Goal: Task Accomplishment & Management: Complete application form

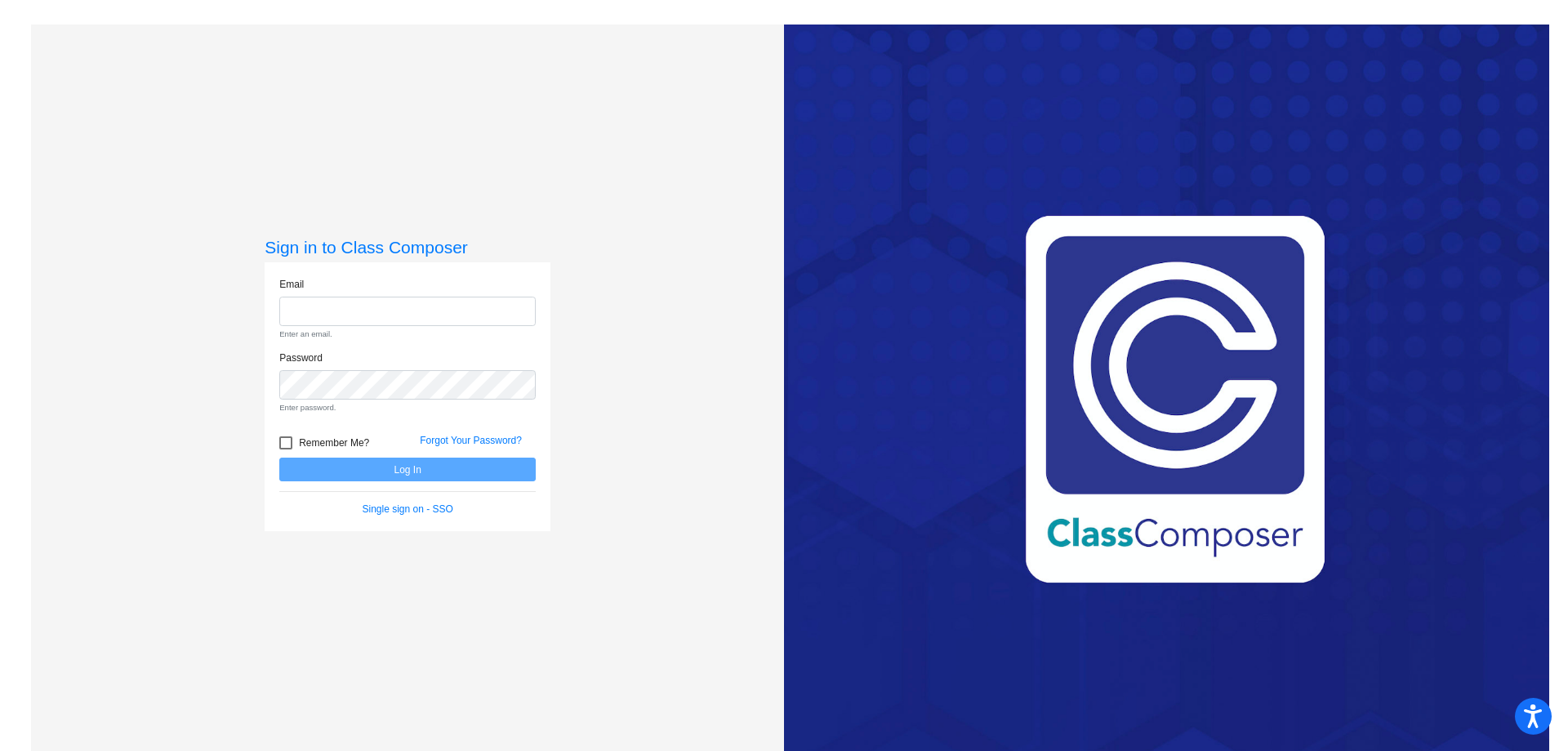
type input "[EMAIL_ADDRESS][DOMAIN_NAME]"
click at [382, 474] on form "Email [EMAIL_ADDRESS][DOMAIN_NAME] Enter an email. Password Enter password. Rem…" at bounding box center [408, 396] width 257 height 240
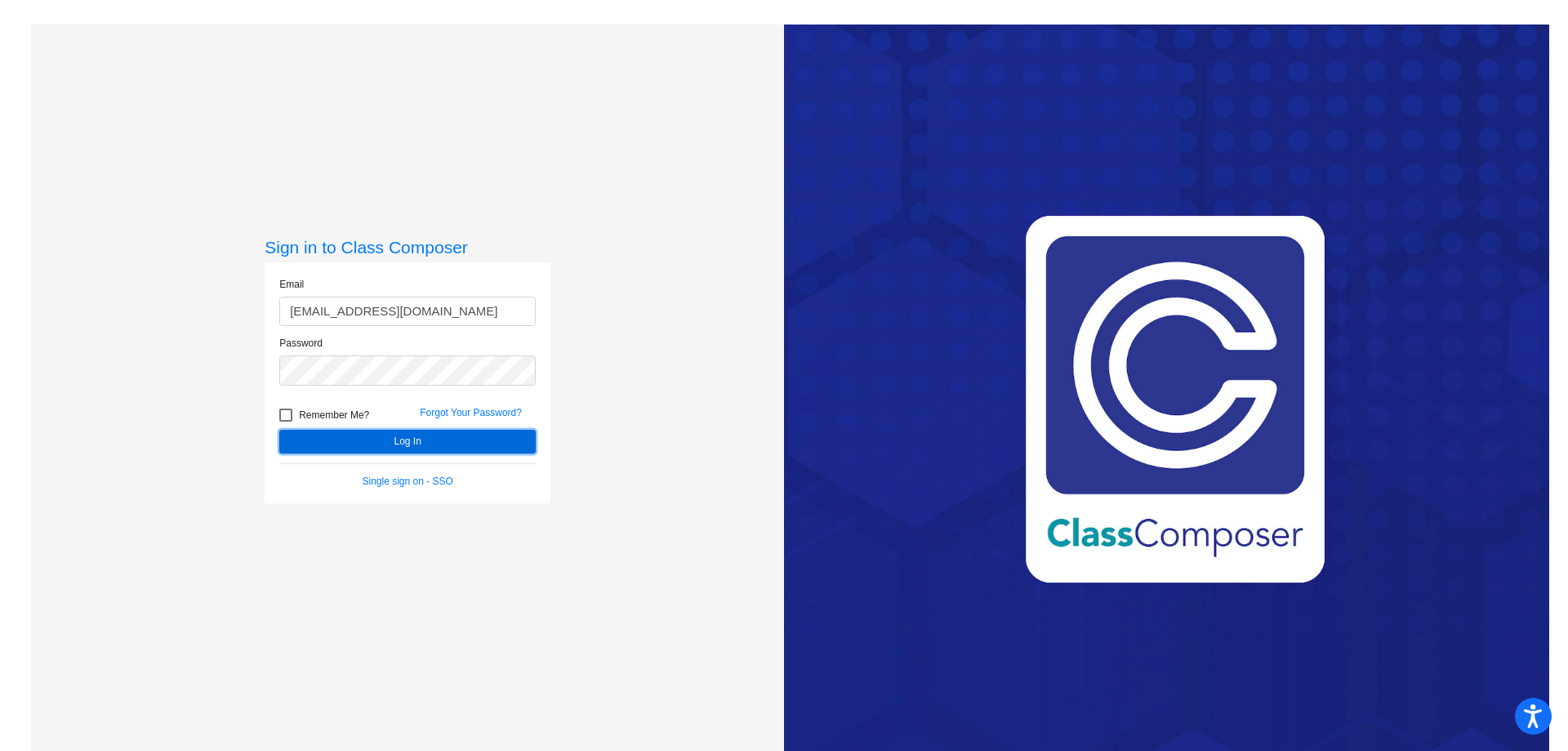
click at [444, 440] on button "Log In" at bounding box center [408, 442] width 257 height 24
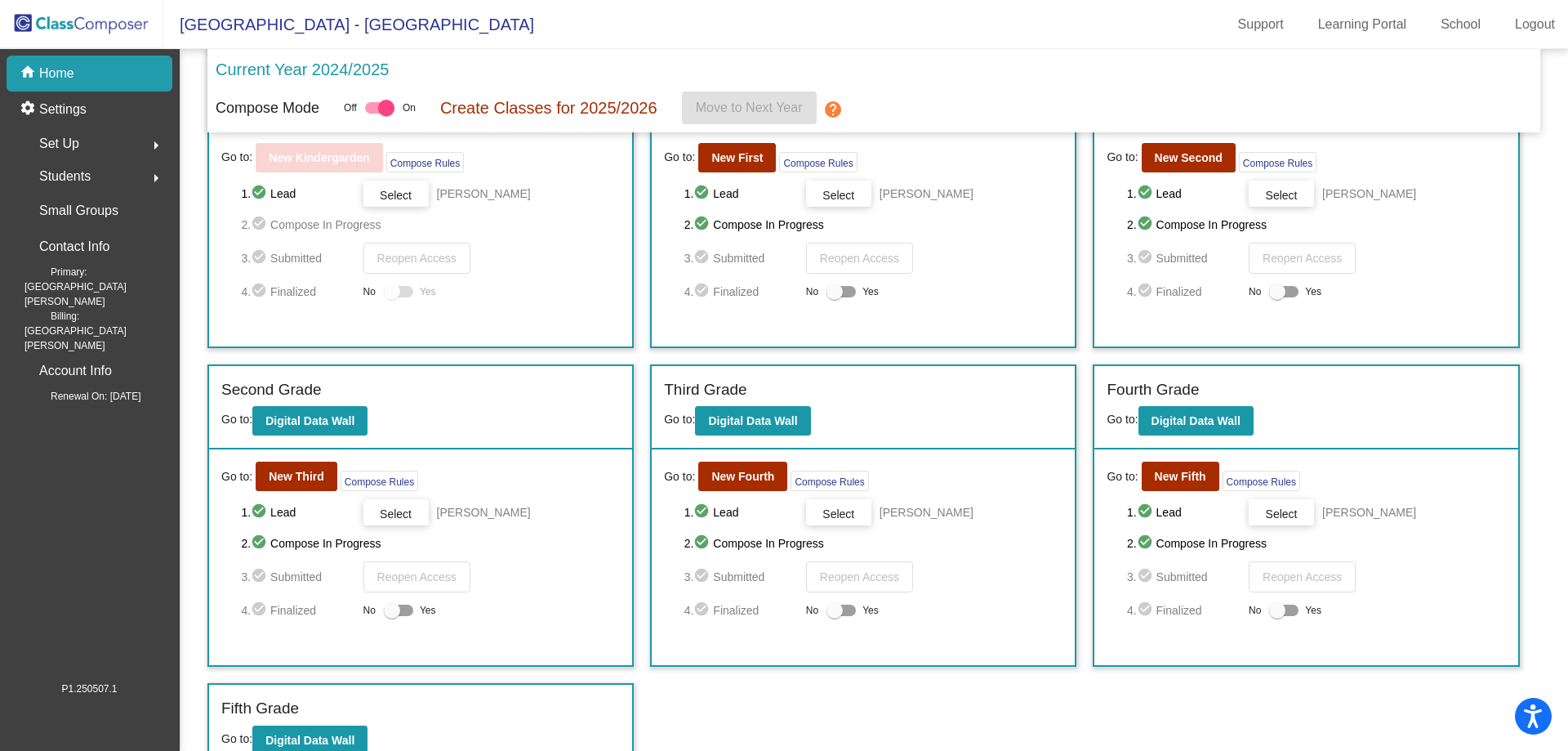
scroll to position [116, 0]
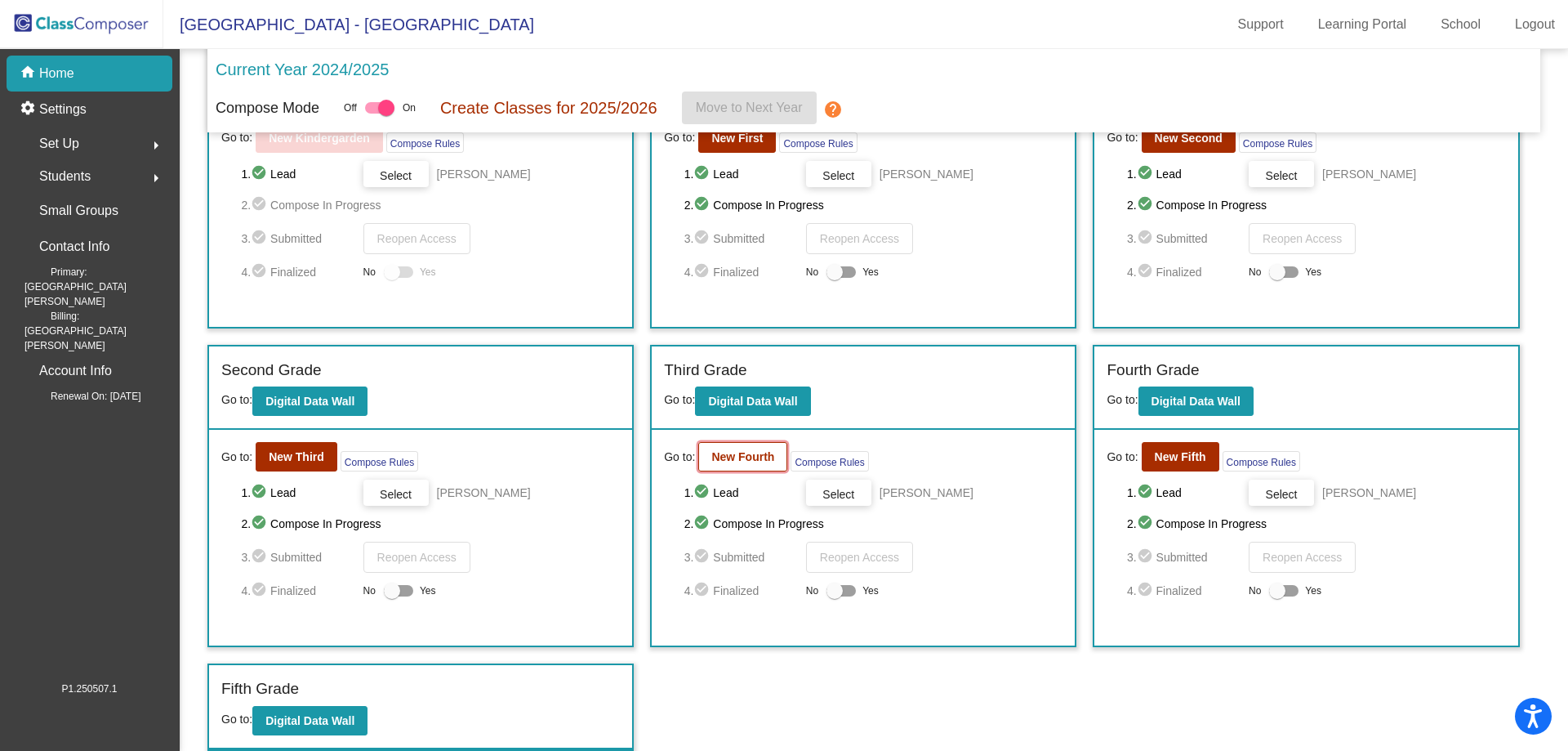
click at [749, 450] on button "New Fourth" at bounding box center [743, 456] width 89 height 29
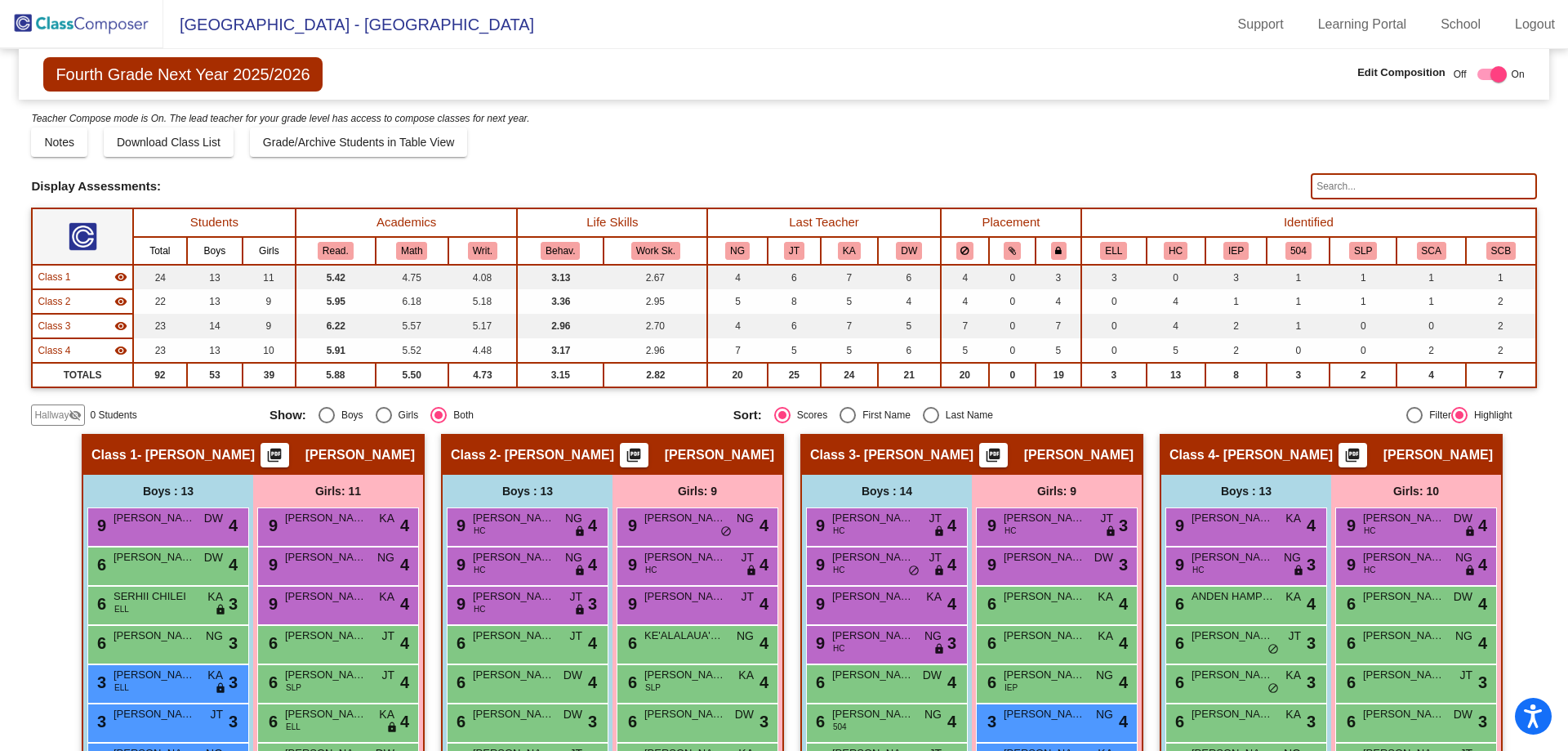
click at [581, 444] on div "Class 2 - [PERSON_NAME] picture_as_pdf [PERSON_NAME]" at bounding box center [612, 455] width 340 height 39
click at [1491, 70] on div at bounding box center [1499, 74] width 16 height 16
click at [1477, 73] on div at bounding box center [1485, 74] width 16 height 16
checkbox input "true"
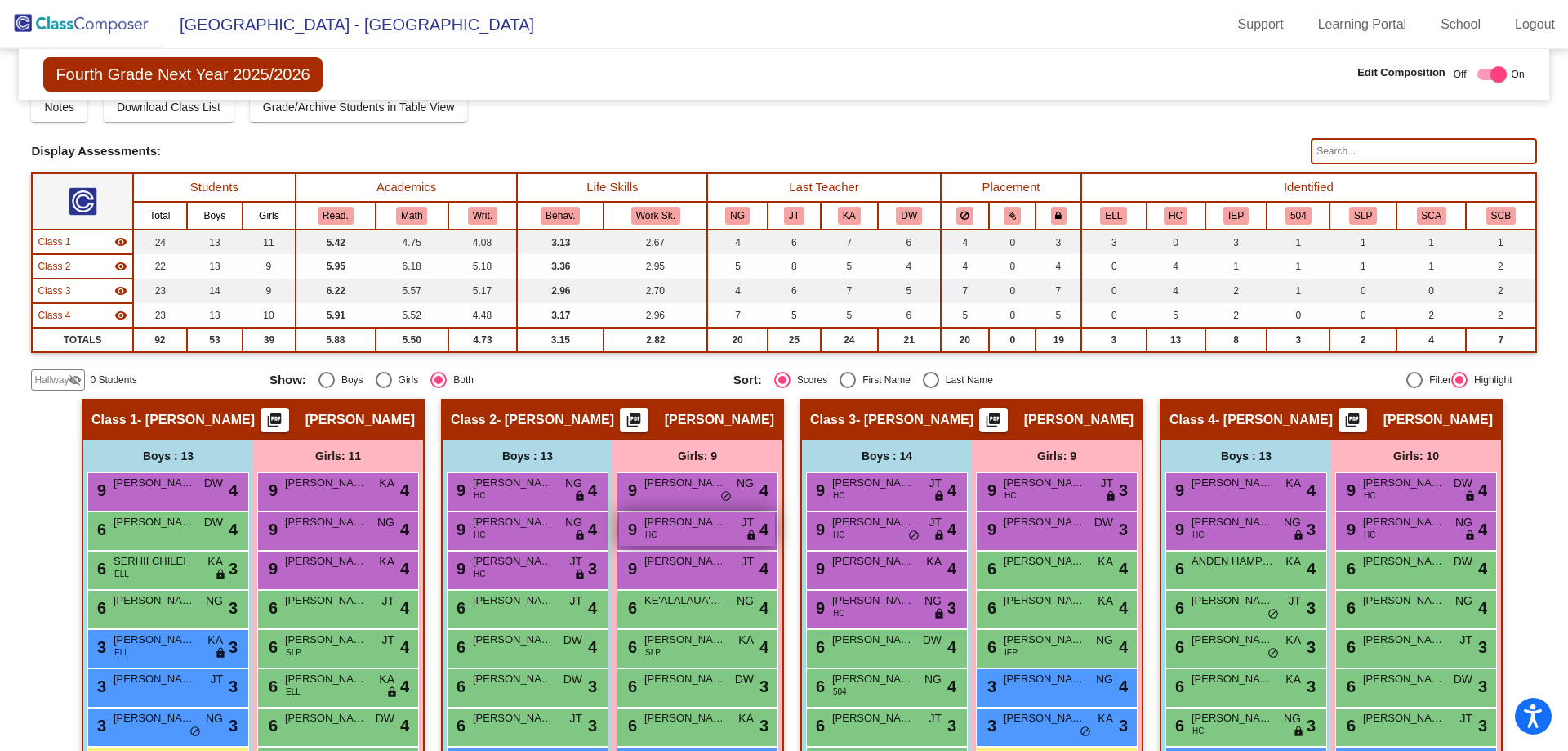
scroll to position [5, 0]
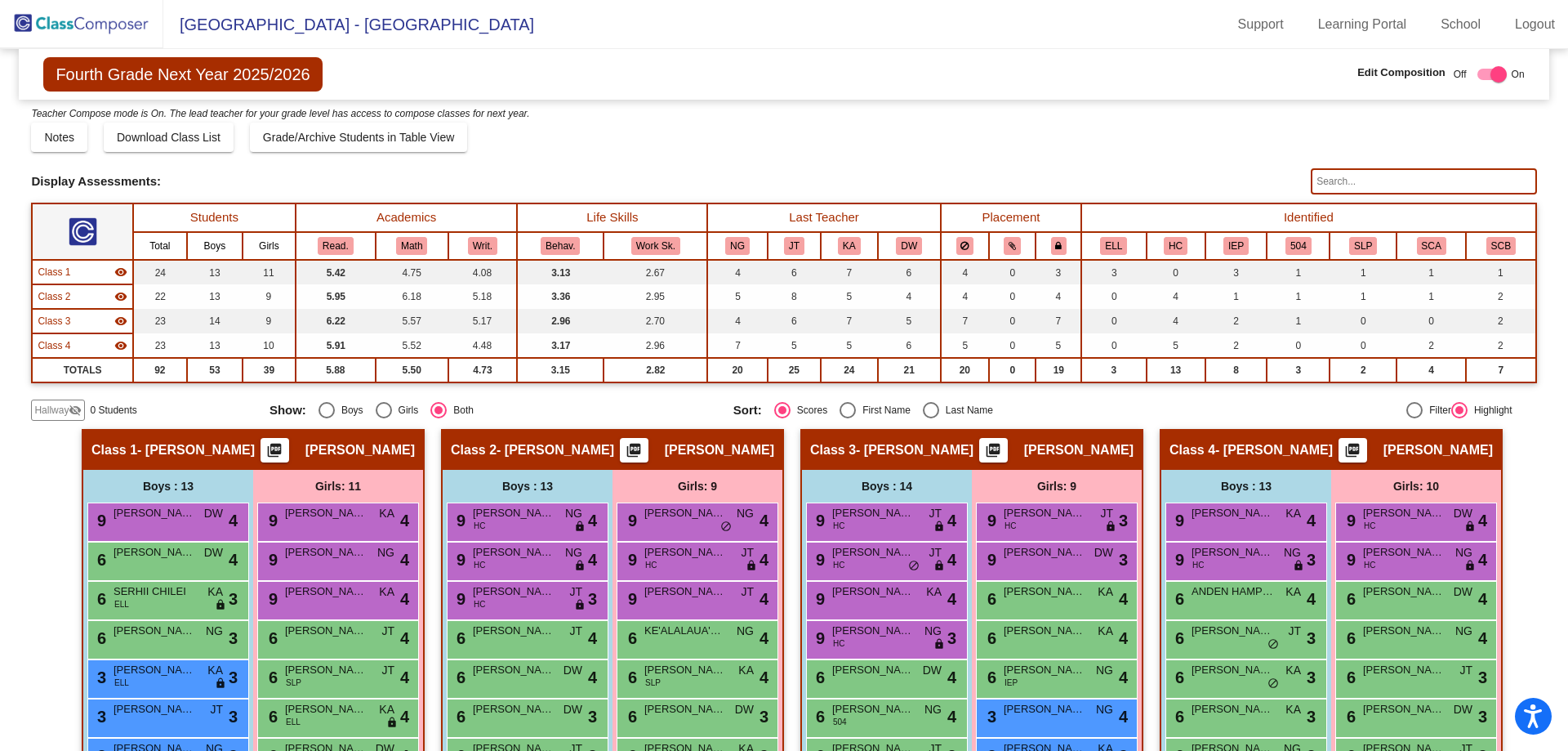
click at [644, 445] on mat-icon "picture_as_pdf" at bounding box center [634, 453] width 20 height 23
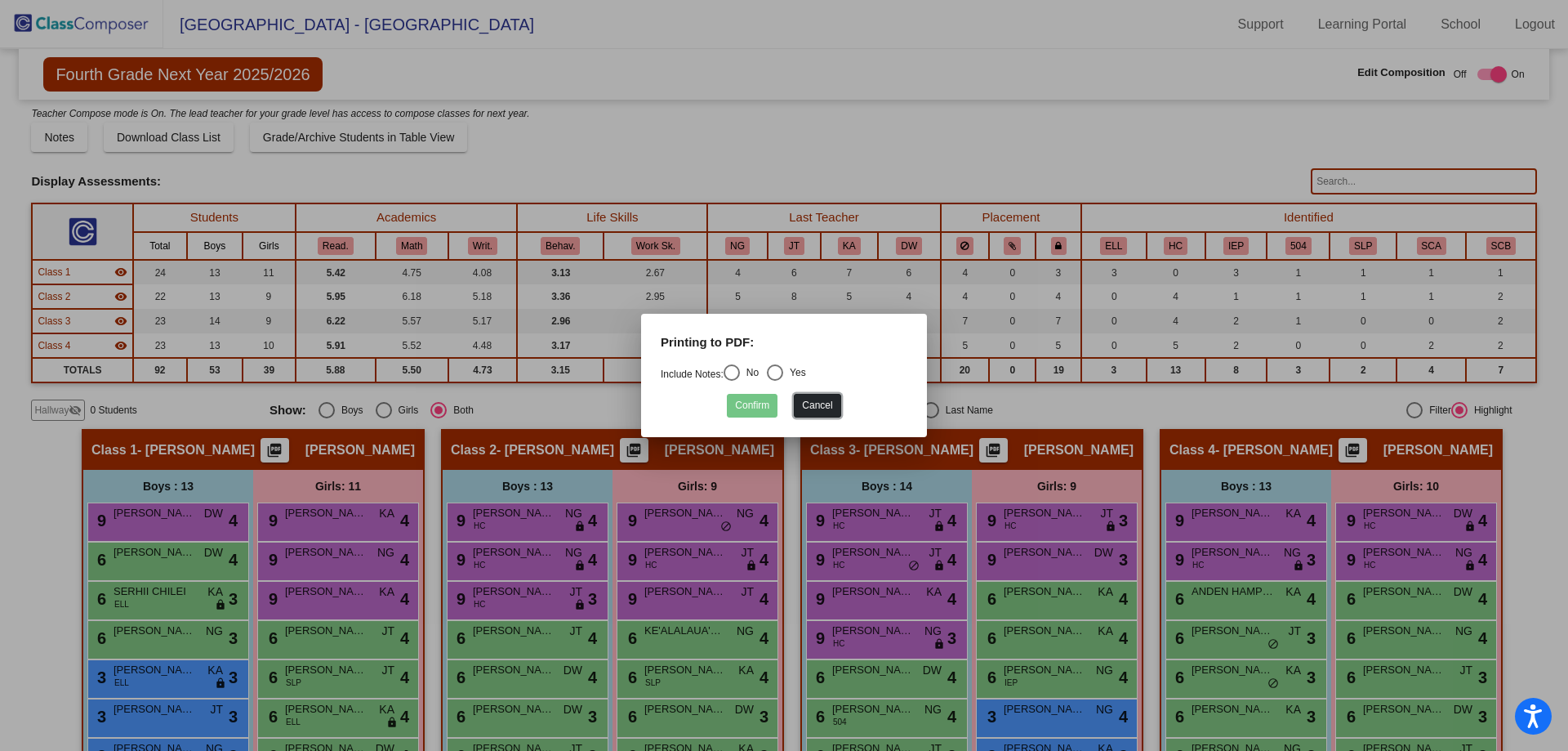
click at [833, 402] on button "Cancel" at bounding box center [817, 406] width 46 height 24
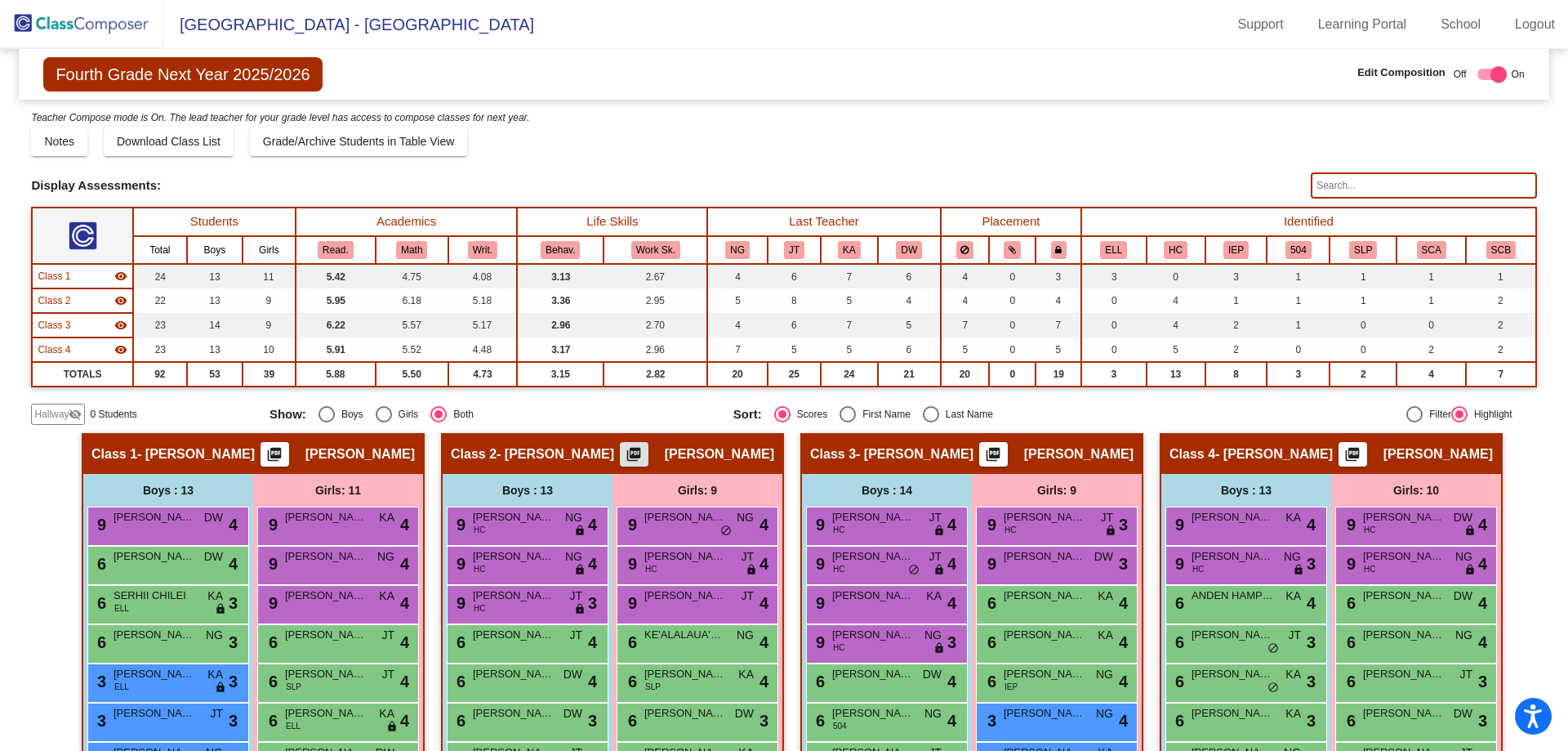
scroll to position [0, 0]
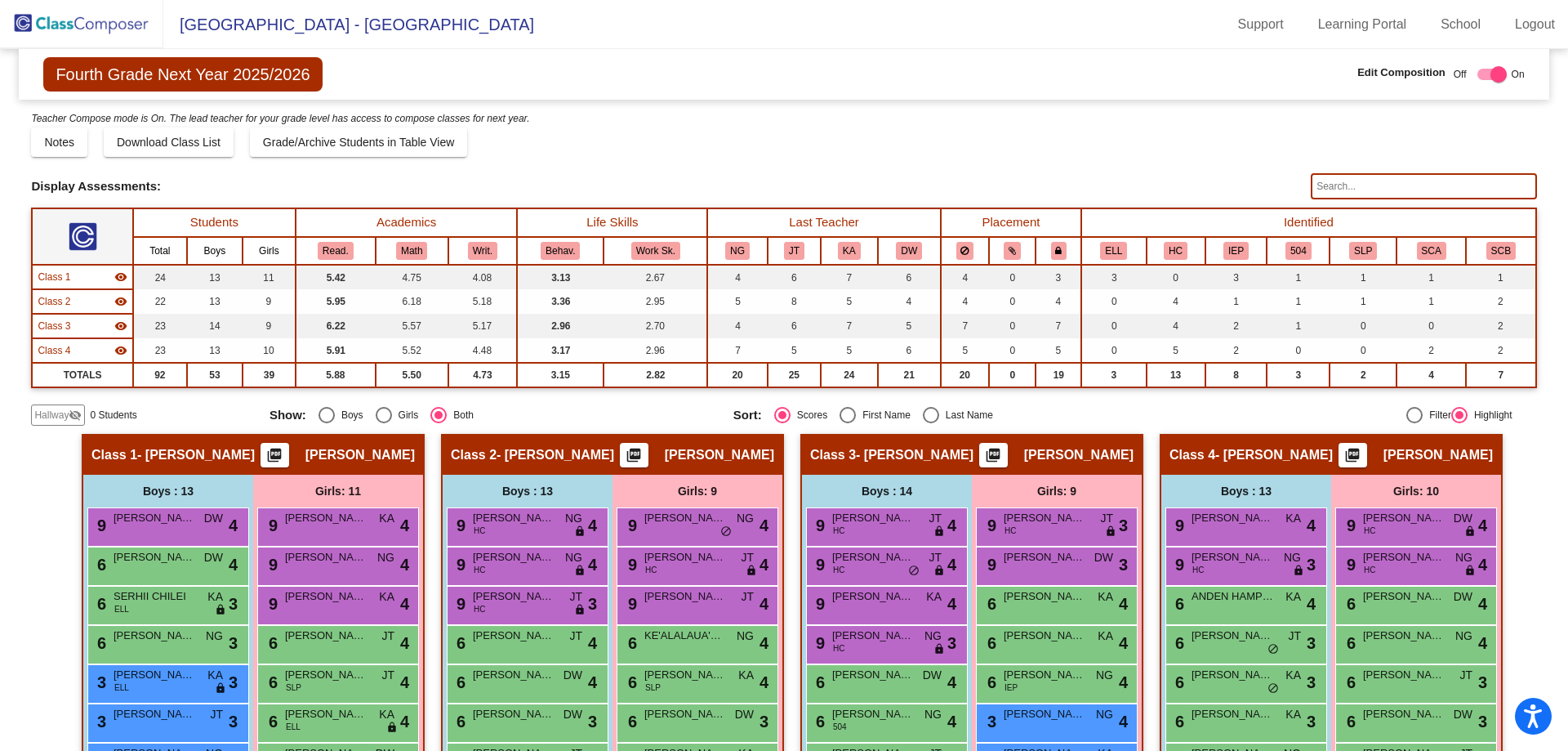
click at [93, 24] on img at bounding box center [81, 24] width 164 height 48
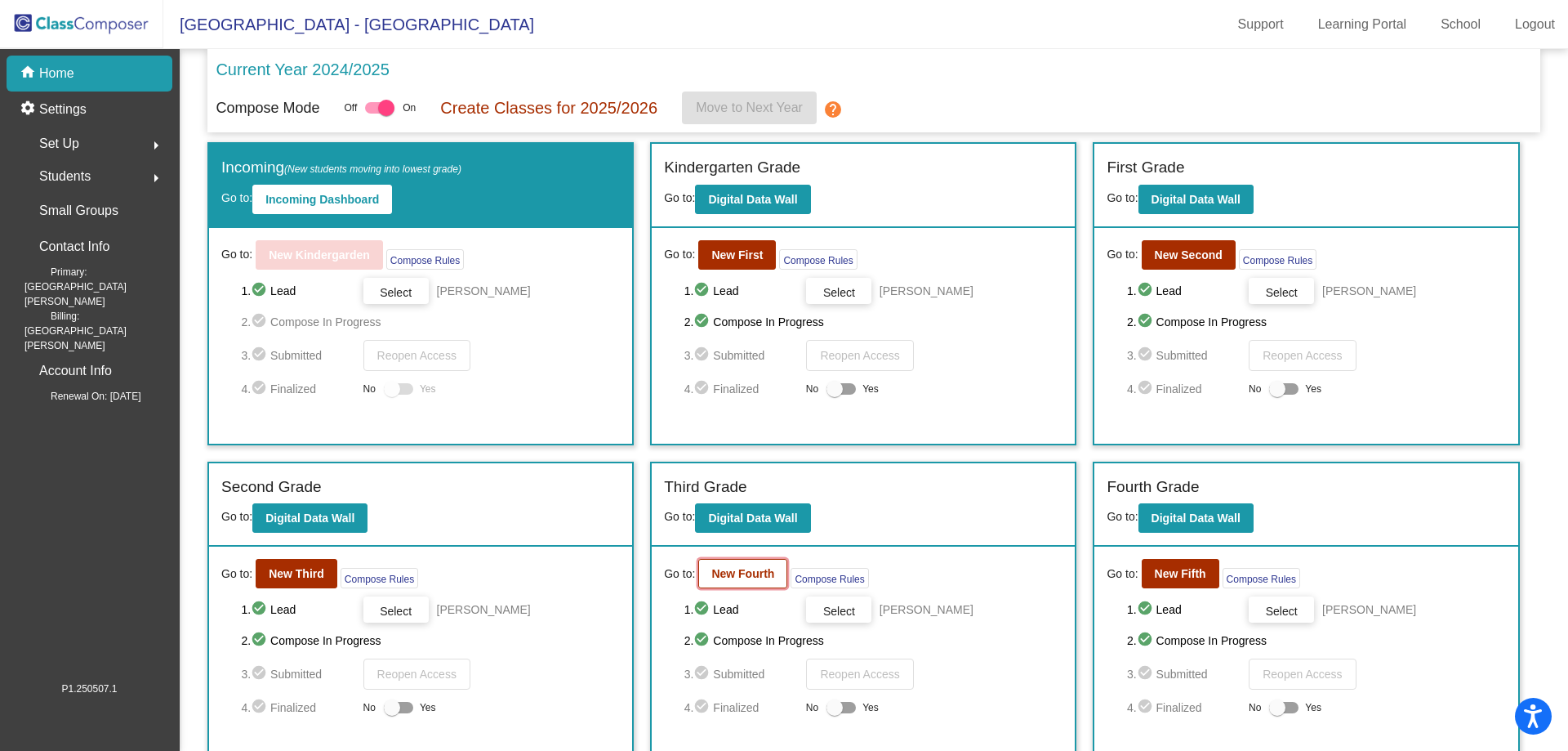
click at [712, 574] on b "New Fourth" at bounding box center [742, 573] width 63 height 13
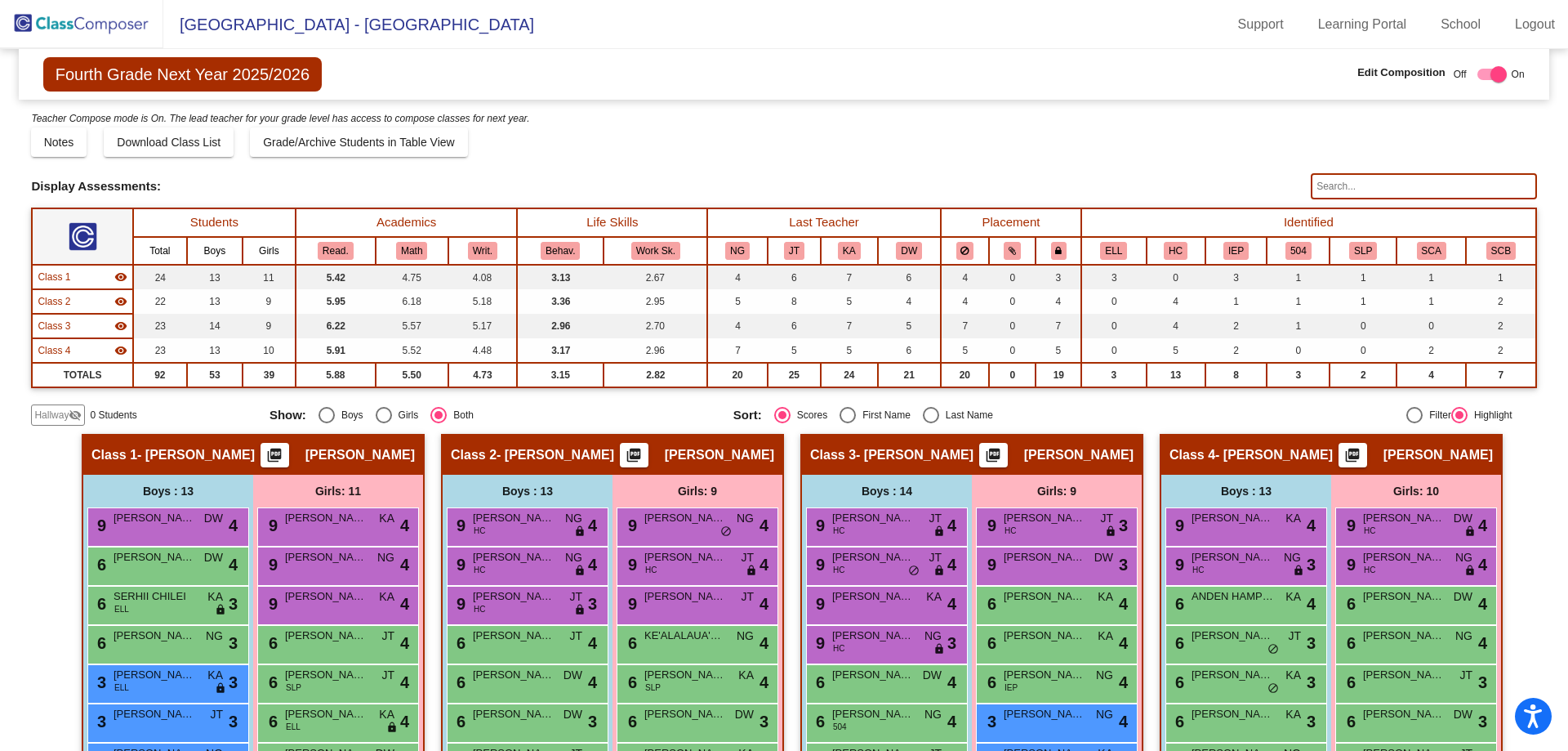
click at [133, 28] on img at bounding box center [81, 24] width 164 height 48
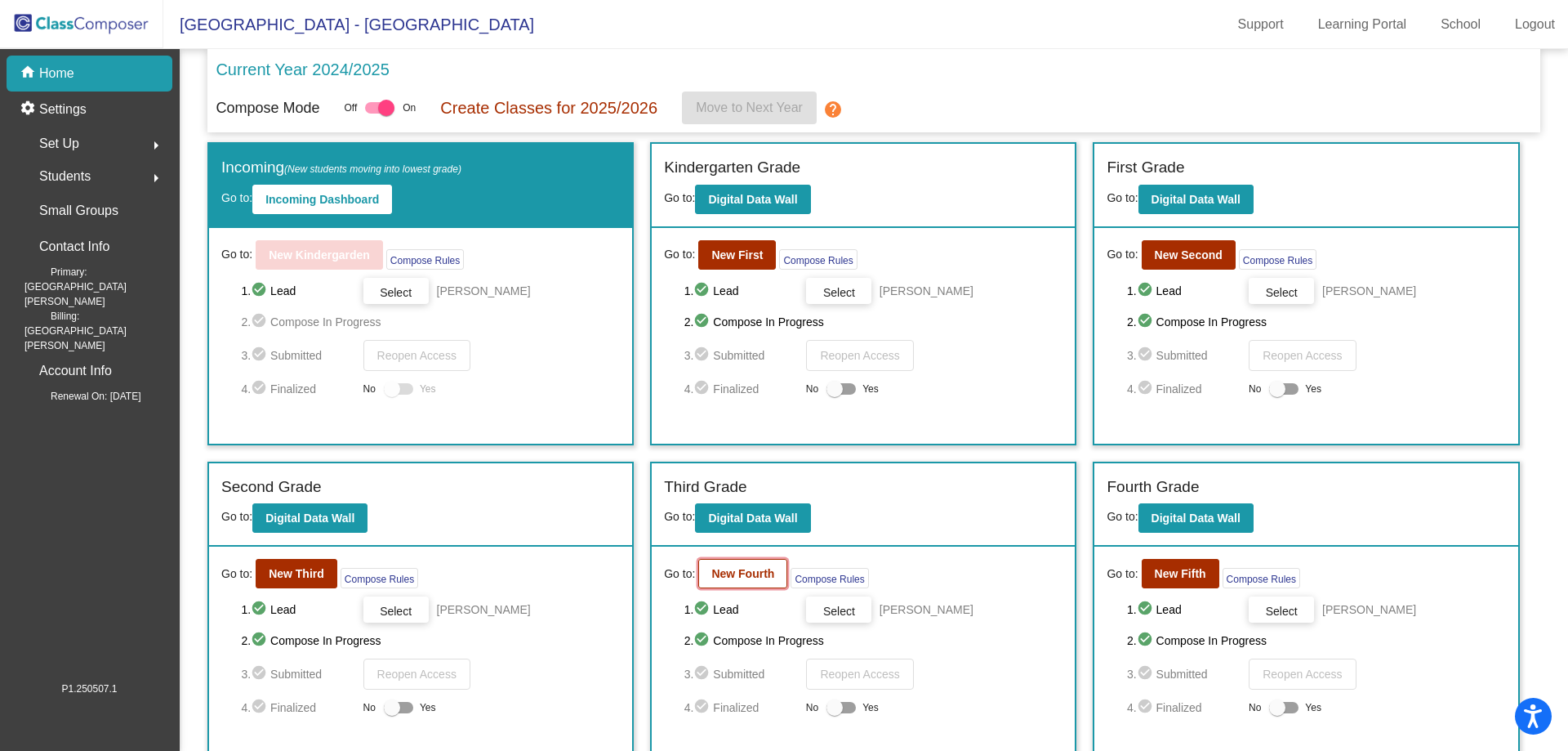
click at [728, 568] on b "New Fourth" at bounding box center [742, 573] width 63 height 13
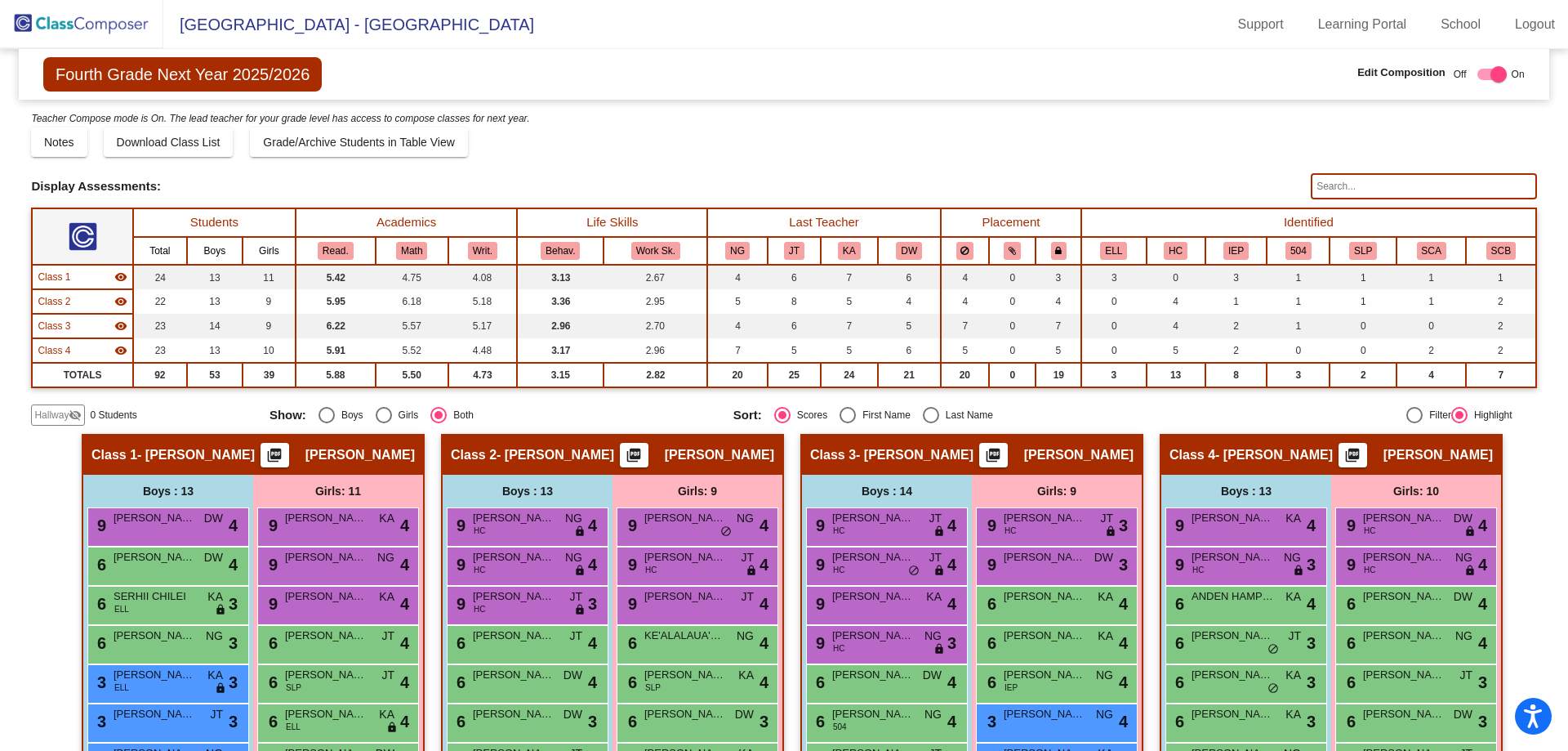
click at [54, 417] on span "Hallway" at bounding box center [51, 414] width 34 height 15
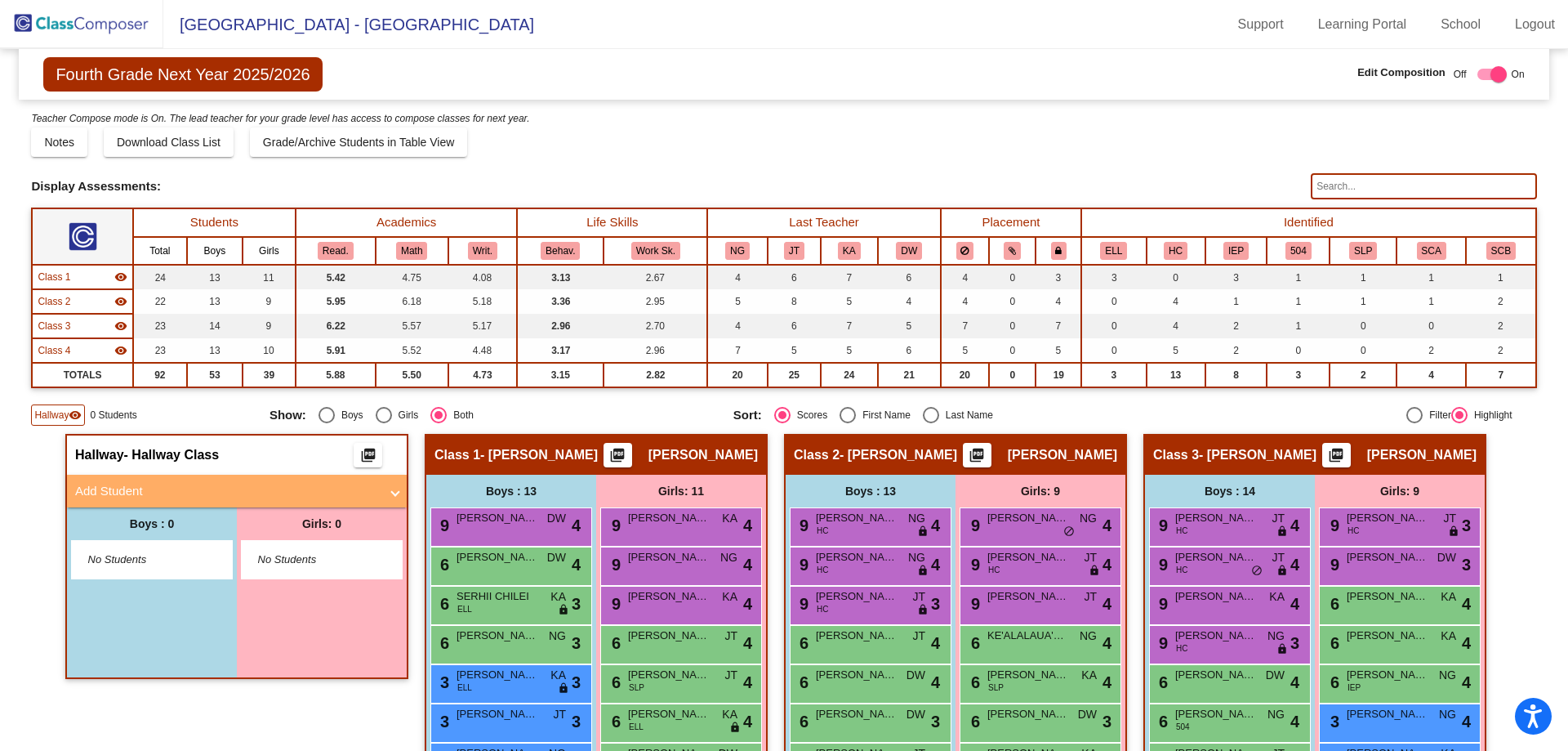
click at [115, 489] on mat-panel-title "Add Student" at bounding box center [227, 492] width 304 height 19
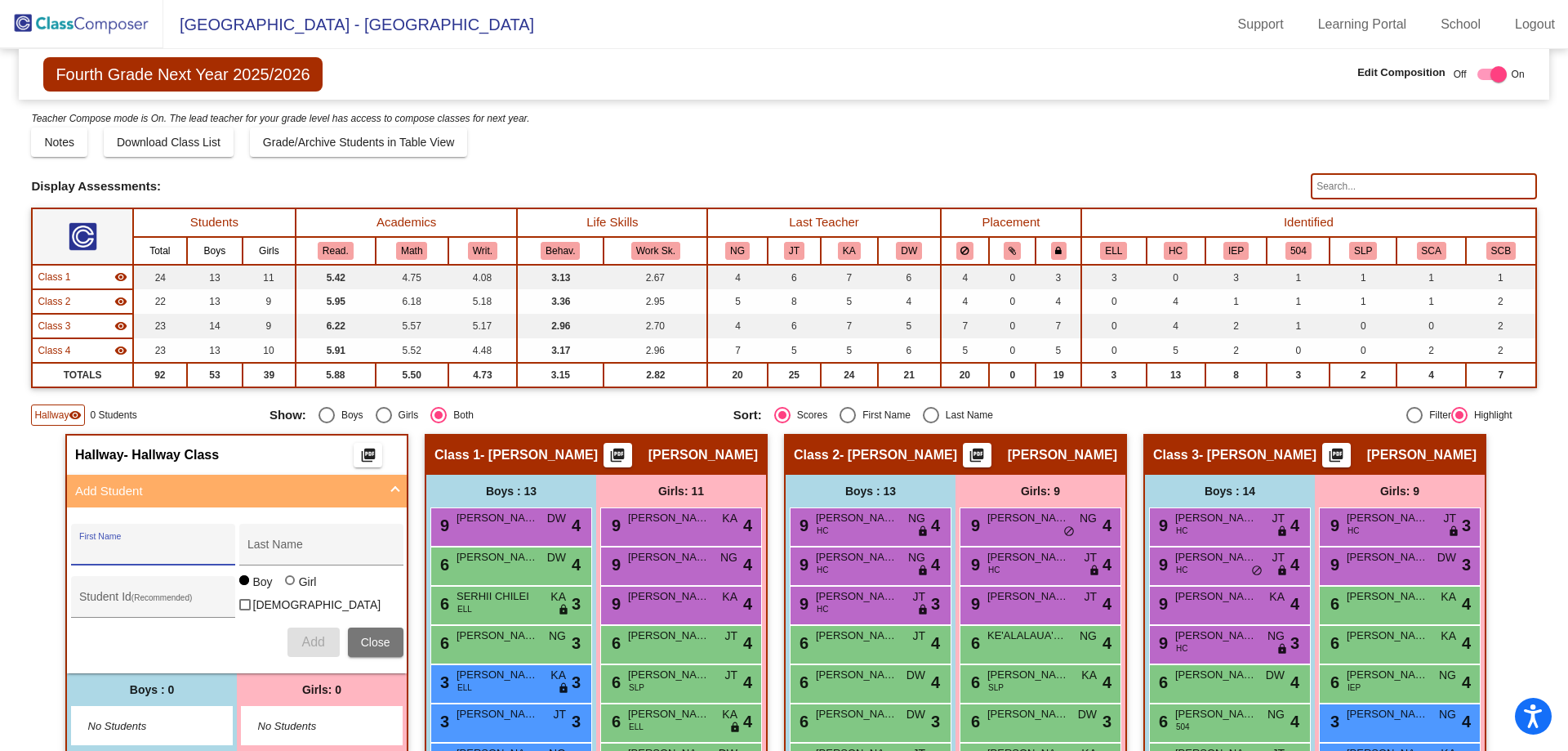
click at [101, 548] on input "First Name" at bounding box center [153, 550] width 147 height 13
type input "X"
type input "XIMENA"
type input "[PERSON_NAME]"
type input "0639029"
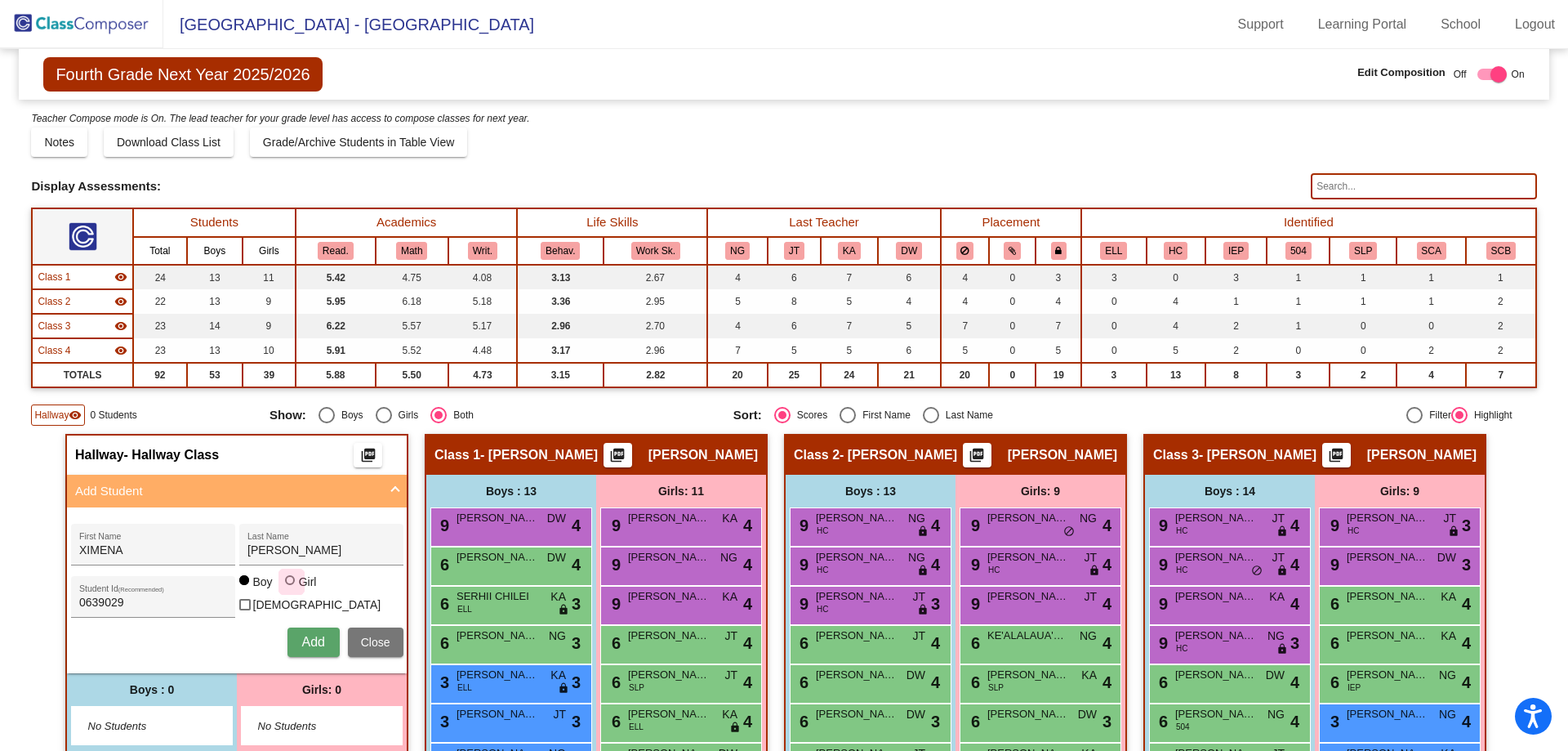
click at [289, 585] on div at bounding box center [289, 579] width 9 height 9
click at [291, 589] on input "Girl" at bounding box center [291, 588] width 1 height 1
radio input "true"
click at [305, 636] on span "Add" at bounding box center [313, 641] width 23 height 14
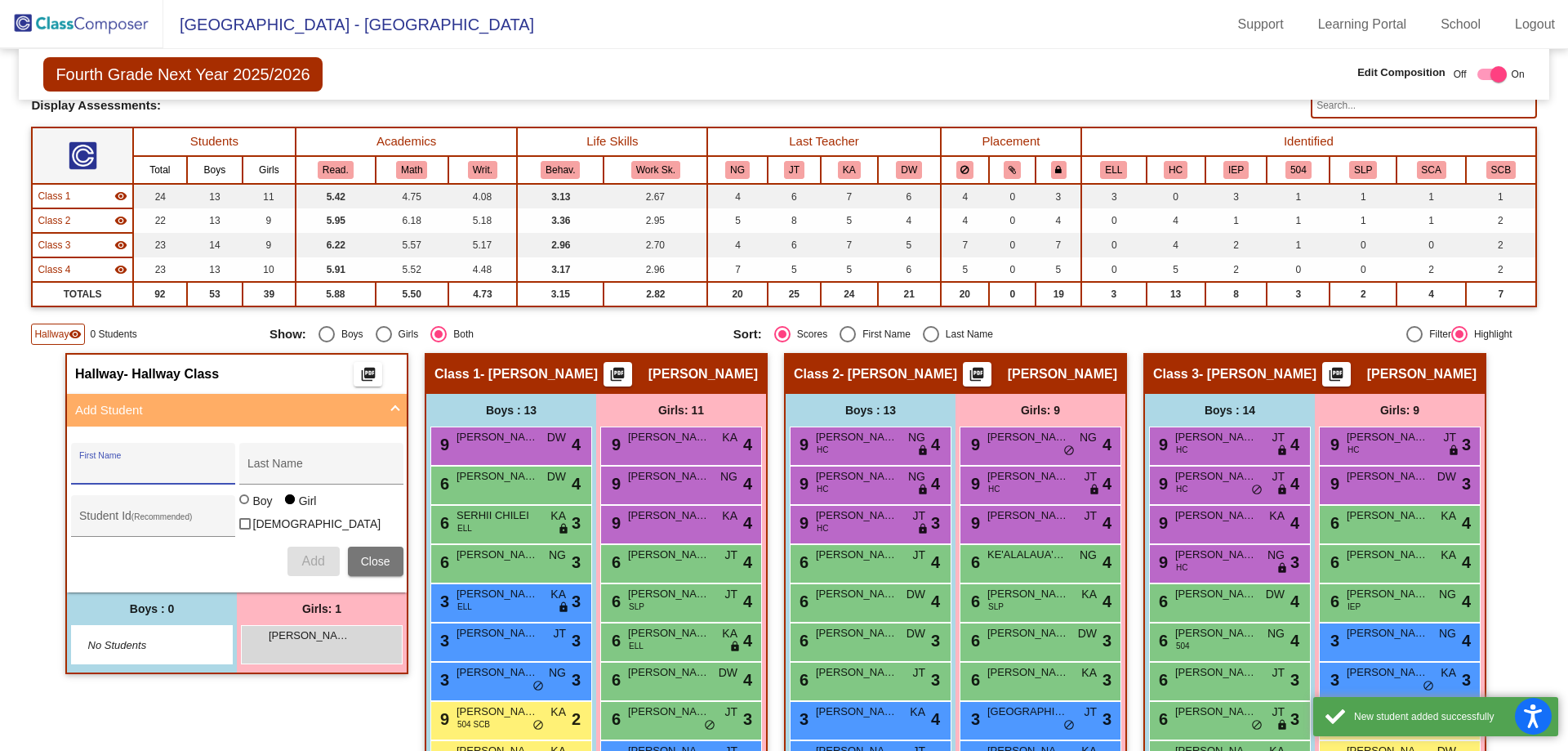
scroll to position [327, 0]
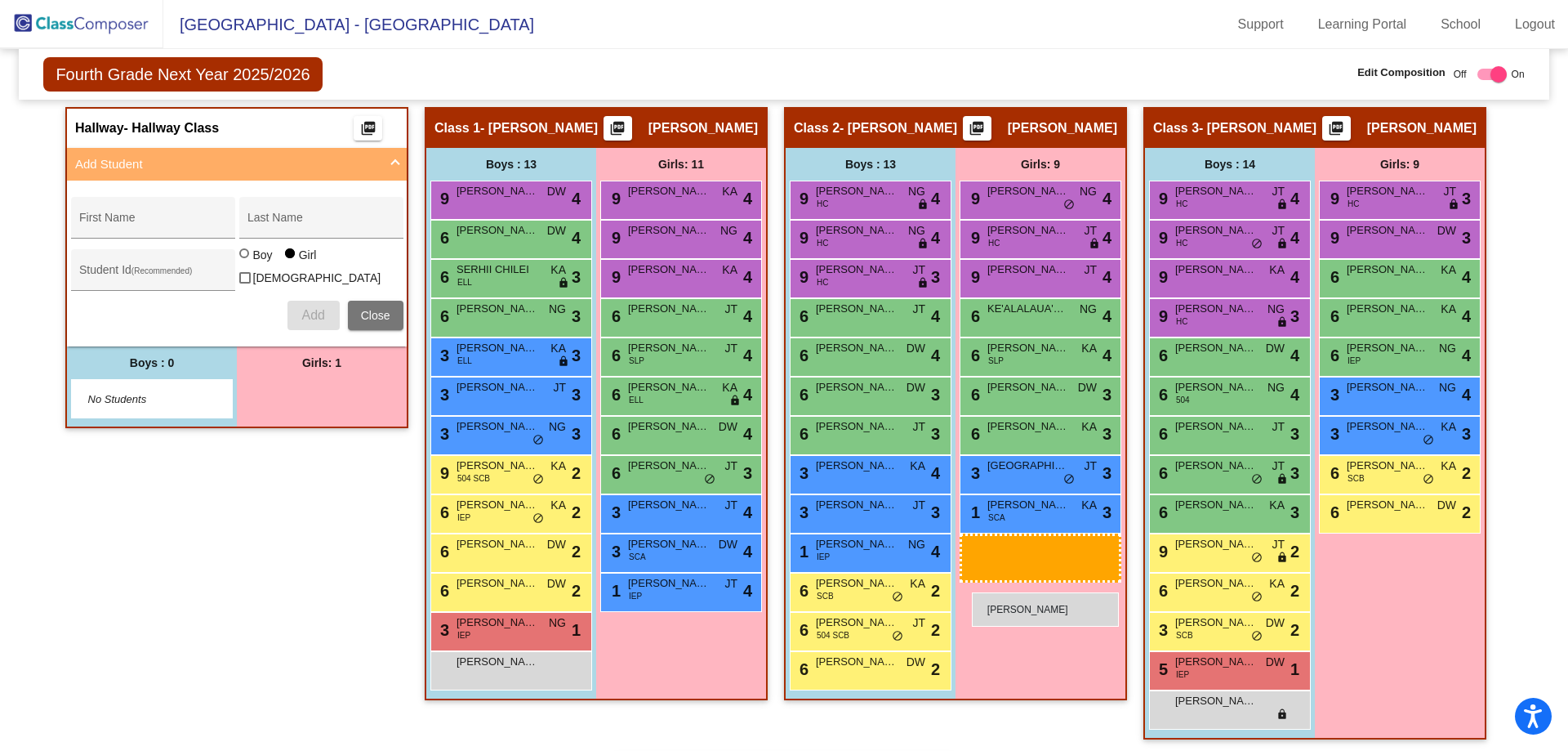
drag, startPoint x: 299, startPoint y: 408, endPoint x: 972, endPoint y: 592, distance: 697.7
drag, startPoint x: 251, startPoint y: 391, endPoint x: 993, endPoint y: 565, distance: 762.1
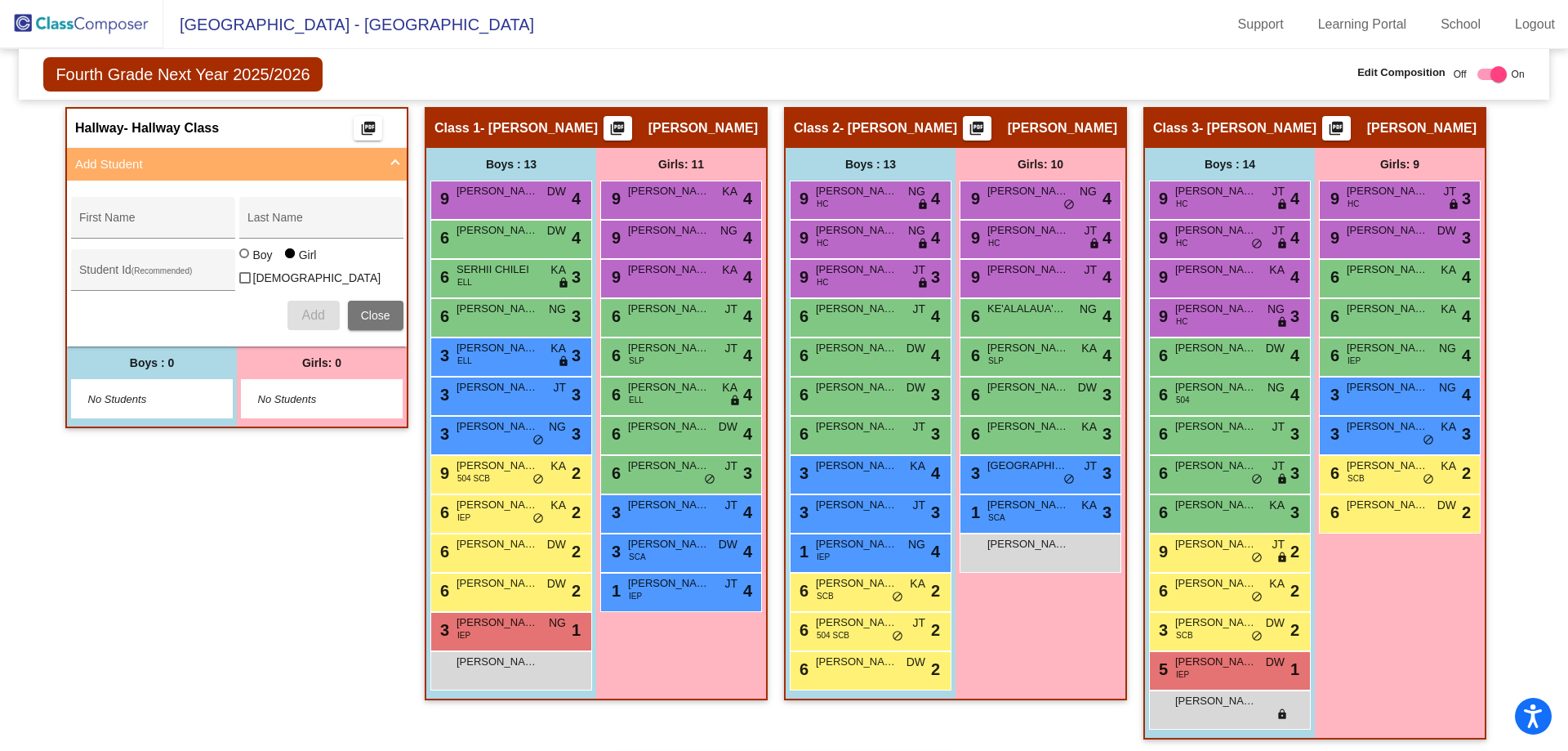
click at [196, 617] on div "Hallway - Hallway Class picture_as_pdf Add Student First Name Last Name Student…" at bounding box center [236, 431] width 343 height 648
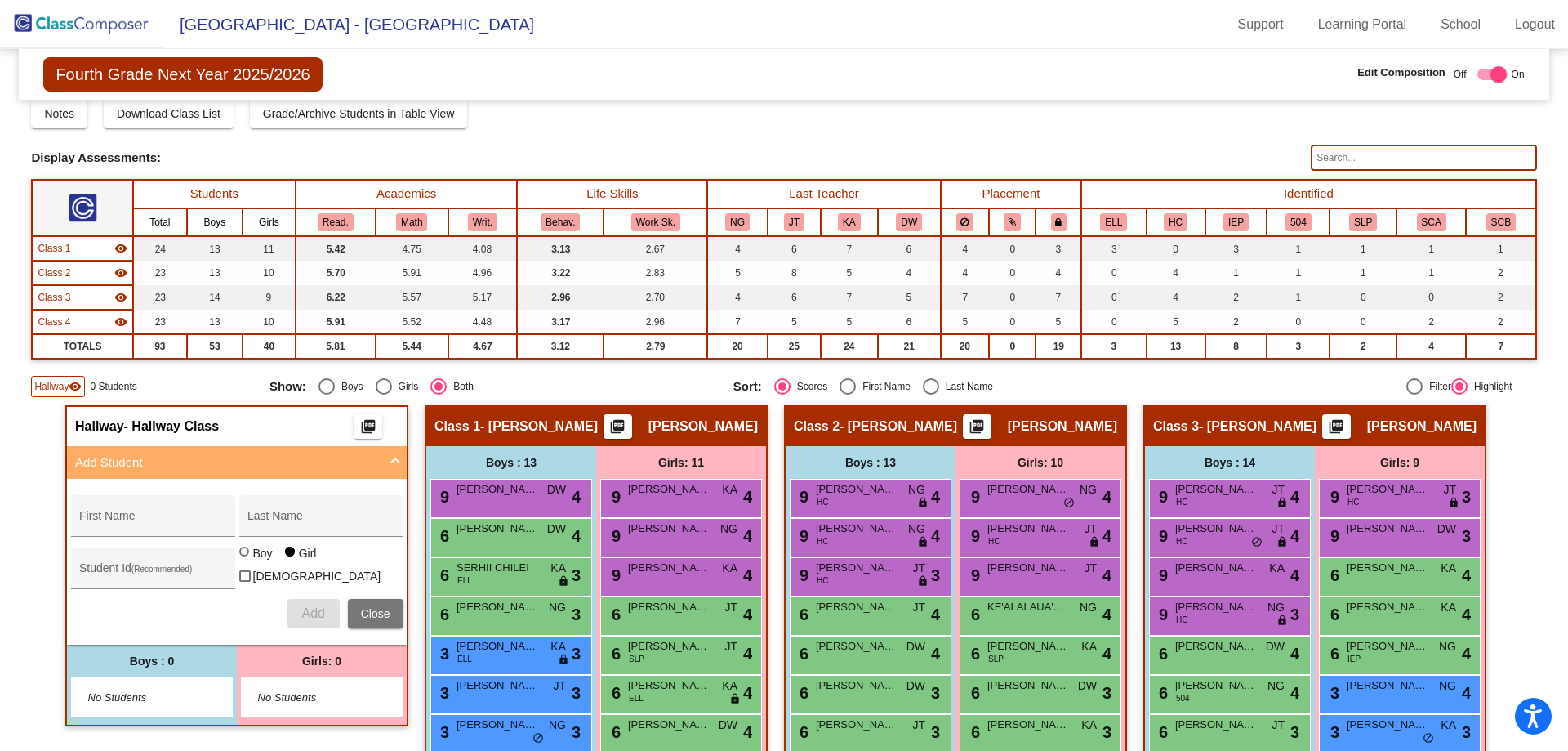
scroll to position [0, 0]
